Goal: Task Accomplishment & Management: Use online tool/utility

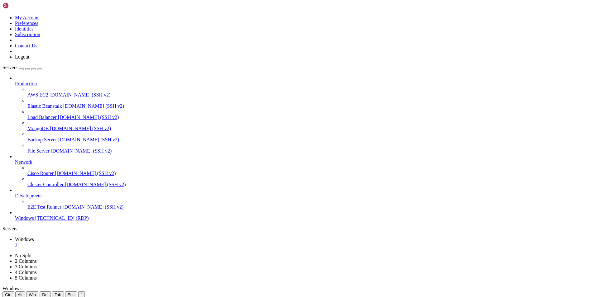
drag, startPoint x: 67, startPoint y: 302, endPoint x: 359, endPoint y: 332, distance: 293.7
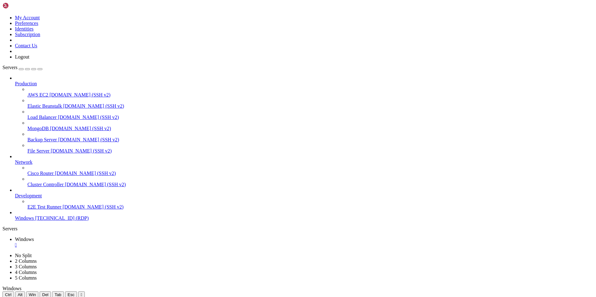
drag, startPoint x: 203, startPoint y: 331, endPoint x: 51, endPoint y: 312, distance: 153.2
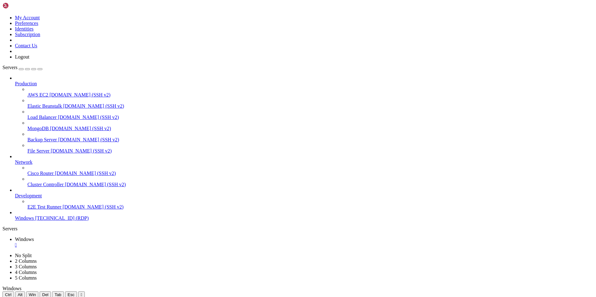
drag, startPoint x: 69, startPoint y: 373, endPoint x: 70, endPoint y: 541, distance: 168.1
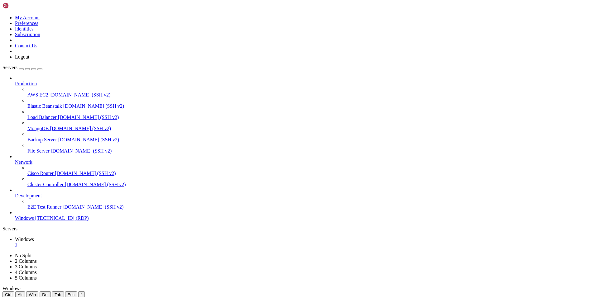
drag, startPoint x: 290, startPoint y: 389, endPoint x: 142, endPoint y: 389, distance: 148.1
drag, startPoint x: 211, startPoint y: 388, endPoint x: 215, endPoint y: 389, distance: 3.8
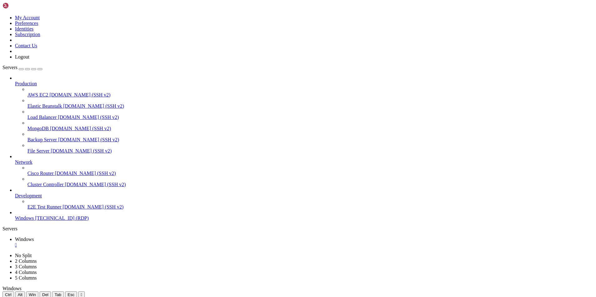
drag, startPoint x: 129, startPoint y: 303, endPoint x: 446, endPoint y: 331, distance: 318.4
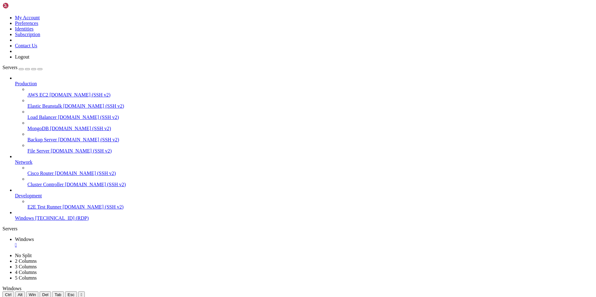
drag, startPoint x: 118, startPoint y: 303, endPoint x: 450, endPoint y: 350, distance: 335.4
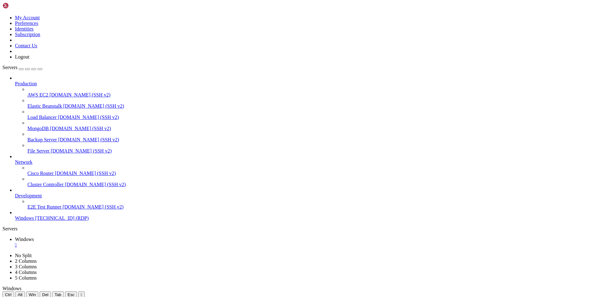
drag, startPoint x: 129, startPoint y: 303, endPoint x: 449, endPoint y: 326, distance: 320.4
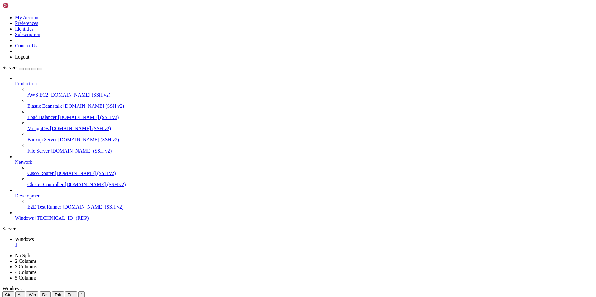
drag, startPoint x: 84, startPoint y: 304, endPoint x: 417, endPoint y: 397, distance: 345.8
drag, startPoint x: 457, startPoint y: 388, endPoint x: 421, endPoint y: 332, distance: 66.5
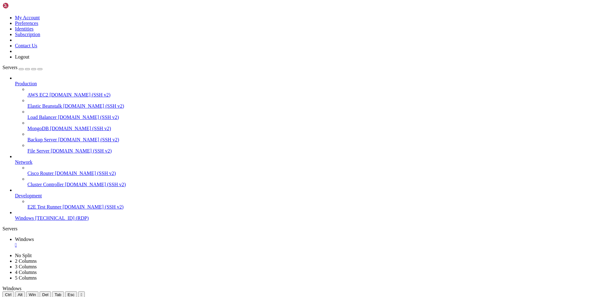
drag, startPoint x: 269, startPoint y: 330, endPoint x: 390, endPoint y: 318, distance: 121.6
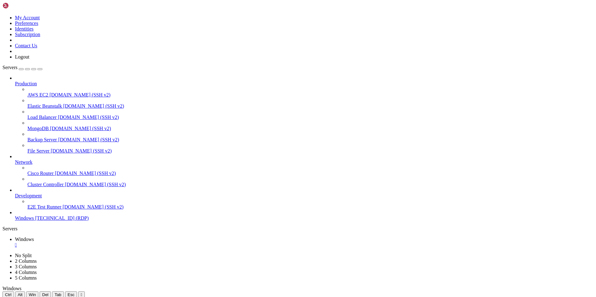
drag, startPoint x: 209, startPoint y: 329, endPoint x: 61, endPoint y: 323, distance: 147.9
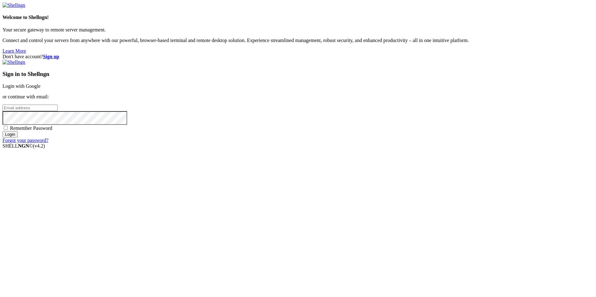
click at [58, 111] on input "email" at bounding box center [29, 108] width 55 height 7
type input "[EMAIL_ADDRESS][DOMAIN_NAME]"
click at [2, 131] on input "Login" at bounding box center [9, 134] width 15 height 7
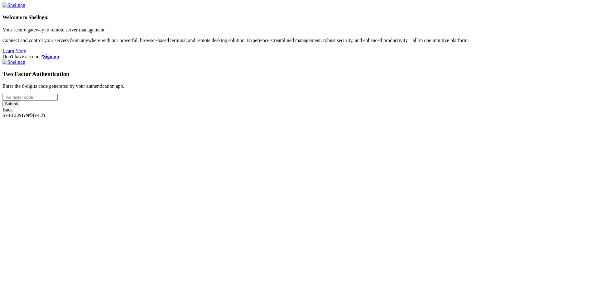
drag, startPoint x: 358, startPoint y: 145, endPoint x: 384, endPoint y: 153, distance: 26.7
click at [58, 101] on input "number" at bounding box center [29, 97] width 55 height 7
type input "302867"
click at [2, 101] on input "Submit" at bounding box center [11, 104] width 18 height 7
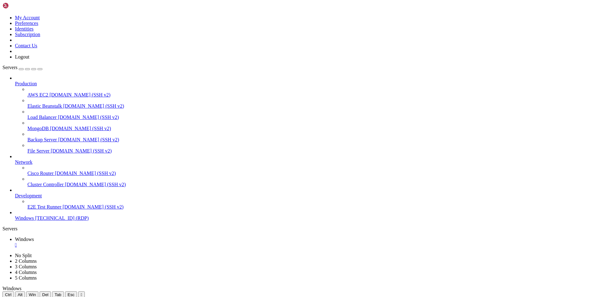
click at [40, 69] on icon "button" at bounding box center [40, 69] width 0 height 0
